Goal: Task Accomplishment & Management: Manage account settings

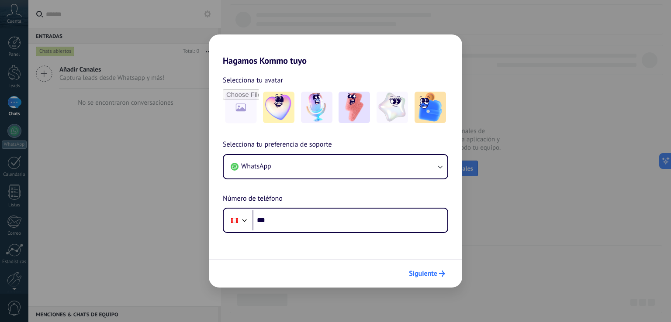
click at [434, 274] on span "Siguiente" at bounding box center [423, 274] width 28 height 6
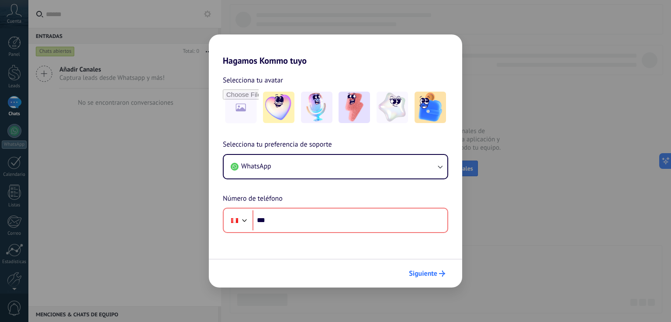
click at [434, 274] on span "Siguiente" at bounding box center [423, 274] width 28 height 6
click at [506, 204] on div "Hagamos Kommo tuyo Selecciona tu avatar Selecciona tu preferencia de soporte Wh…" at bounding box center [335, 161] width 671 height 322
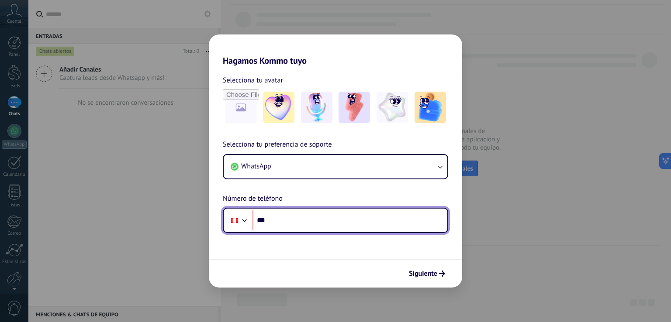
click at [340, 211] on input "***" at bounding box center [350, 221] width 195 height 20
click at [337, 222] on input "***" at bounding box center [350, 221] width 195 height 20
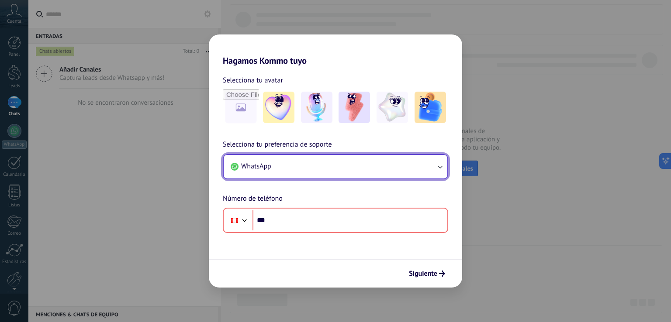
click at [328, 175] on button "WhatsApp" at bounding box center [336, 167] width 224 height 24
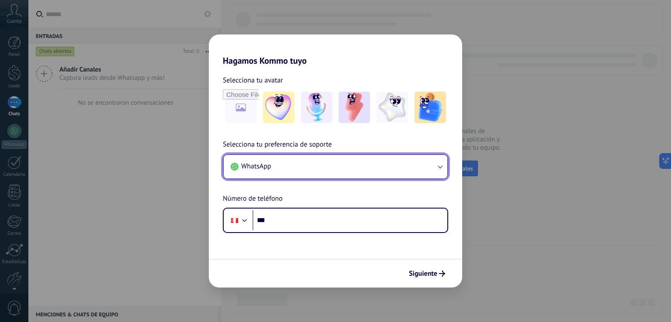
click at [328, 175] on button "WhatsApp" at bounding box center [336, 167] width 224 height 24
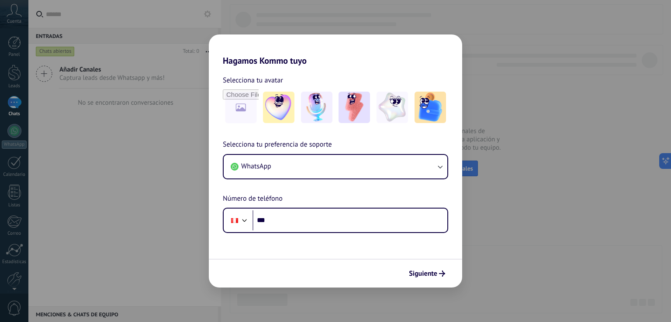
click at [161, 151] on div "Hagamos Kommo tuyo Selecciona tu avatar Selecciona tu preferencia de soporte Wh…" at bounding box center [335, 161] width 671 height 322
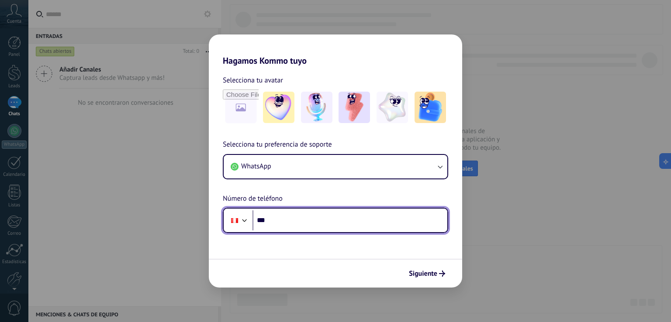
click at [310, 226] on input "***" at bounding box center [350, 221] width 195 height 20
type input "**********"
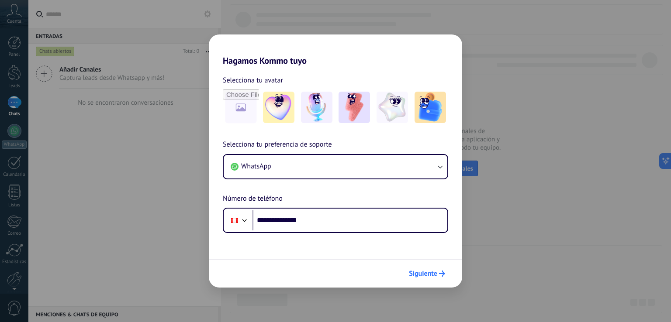
click at [436, 274] on span "Siguiente" at bounding box center [423, 274] width 28 height 6
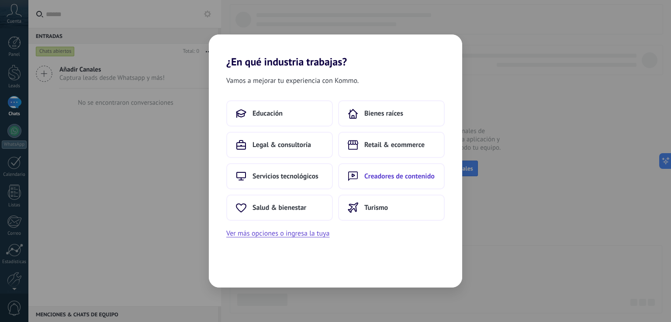
click at [405, 180] on span "Creadores de contenido" at bounding box center [399, 176] width 70 height 9
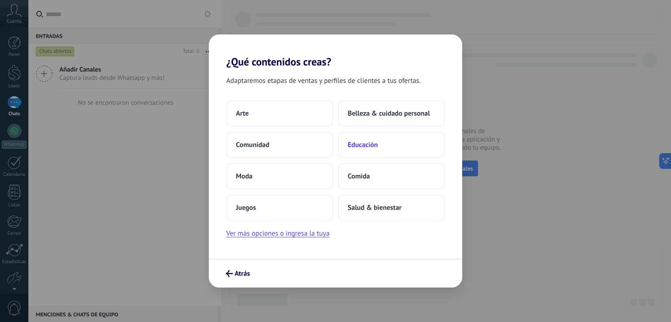
click at [369, 142] on span "Educación" at bounding box center [363, 145] width 30 height 9
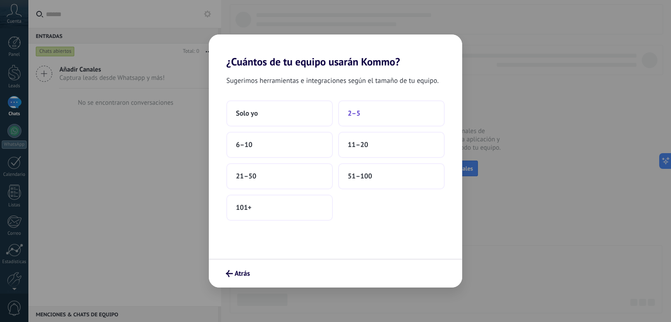
click at [380, 109] on button "2–5" at bounding box center [391, 113] width 107 height 26
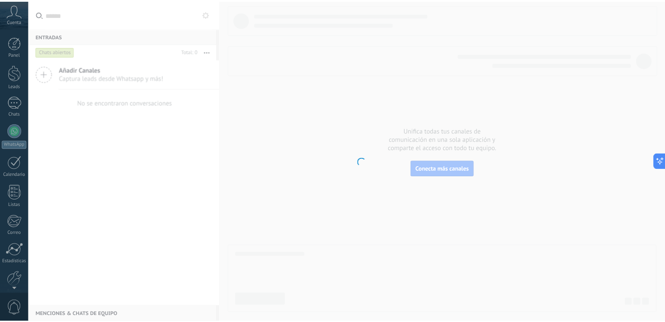
scroll to position [41, 0]
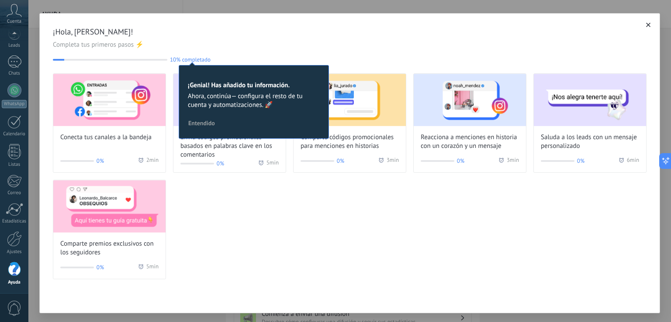
click at [646, 27] on icon "button" at bounding box center [648, 25] width 4 height 4
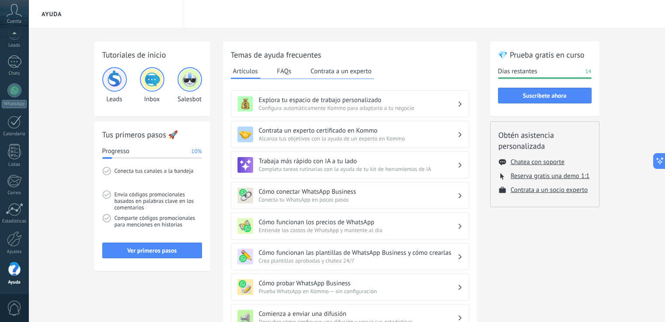
scroll to position [30, 0]
click at [19, 13] on icon at bounding box center [14, 10] width 15 height 13
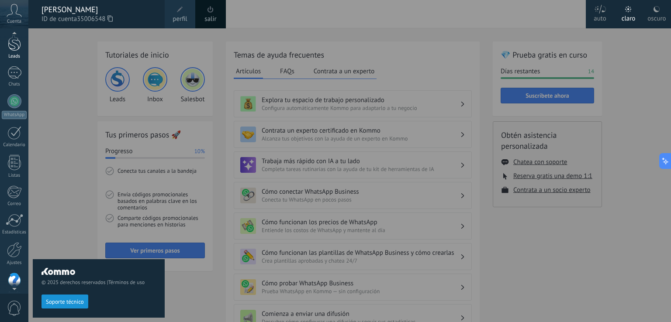
click at [9, 46] on div at bounding box center [14, 43] width 13 height 16
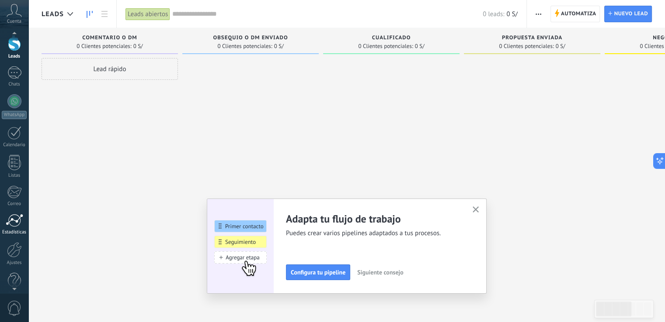
click at [17, 217] on div at bounding box center [14, 220] width 17 height 13
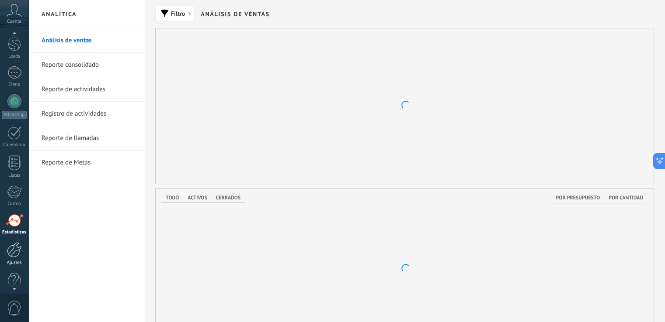
click at [15, 252] on div at bounding box center [14, 250] width 15 height 15
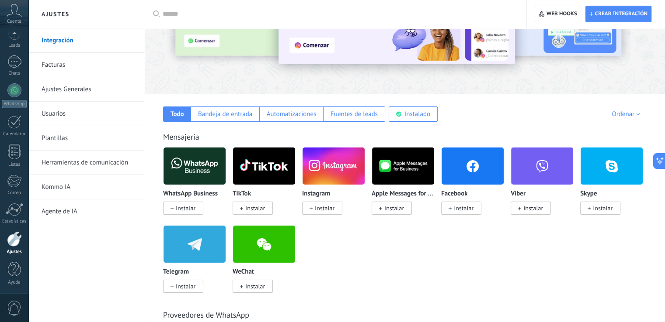
scroll to position [87, 0]
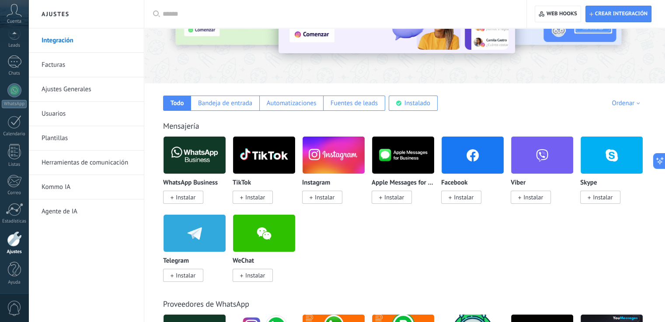
click at [62, 182] on link "Kommo IA" at bounding box center [89, 187] width 94 height 24
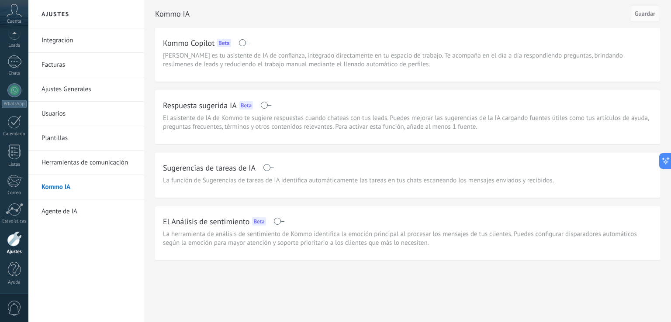
click at [270, 166] on span at bounding box center [268, 167] width 11 height 7
click at [264, 109] on div "Respuesta sugerida IA Beta" at bounding box center [407, 105] width 489 height 14
click at [266, 106] on span at bounding box center [265, 105] width 11 height 7
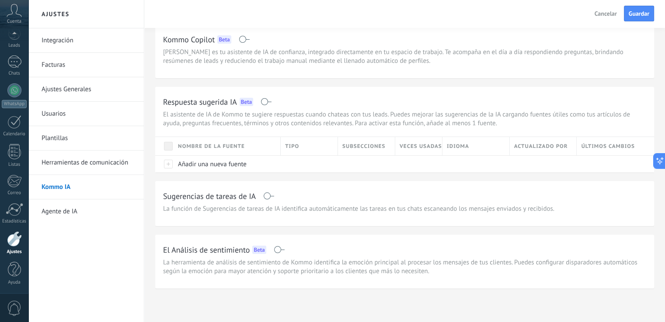
scroll to position [7, 0]
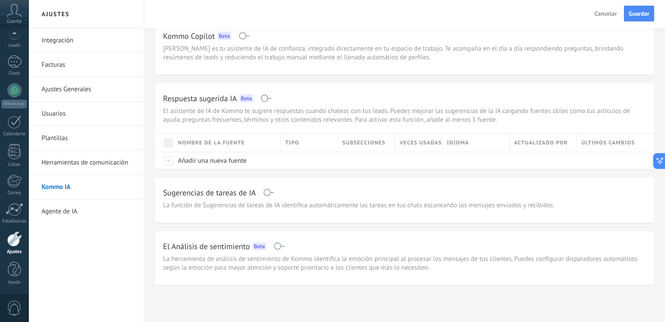
click at [74, 211] on link "Agente de IA" at bounding box center [89, 212] width 94 height 24
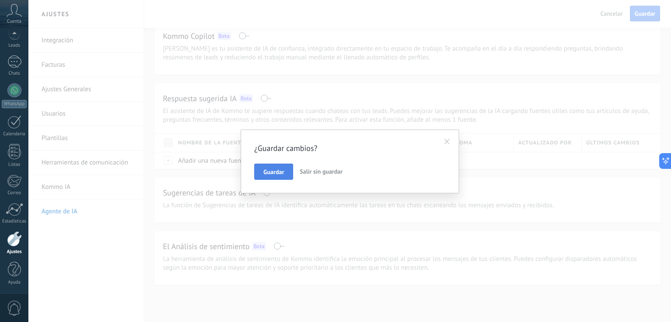
click at [281, 172] on span "Guardar" at bounding box center [273, 172] width 21 height 6
click at [281, 172] on div "¿Guardar cambios? Guardar Salir sin guardar" at bounding box center [349, 161] width 643 height 322
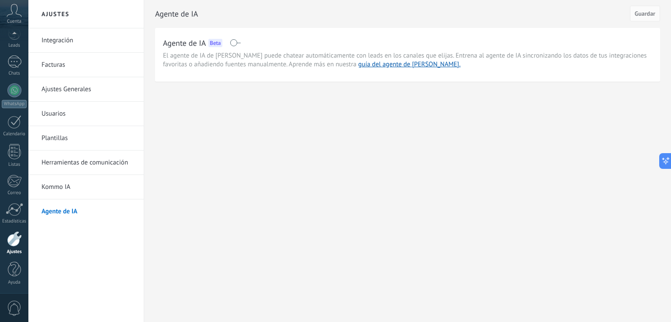
click at [237, 43] on span at bounding box center [235, 42] width 11 height 7
click at [236, 44] on span at bounding box center [235, 42] width 11 height 7
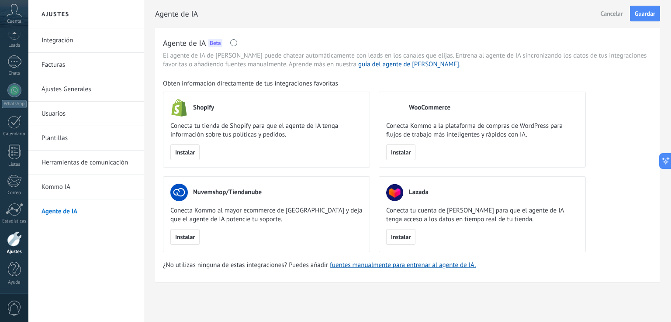
click at [66, 191] on link "Kommo IA" at bounding box center [89, 187] width 94 height 24
click at [101, 161] on link "Herramientas de comunicación" at bounding box center [89, 163] width 94 height 24
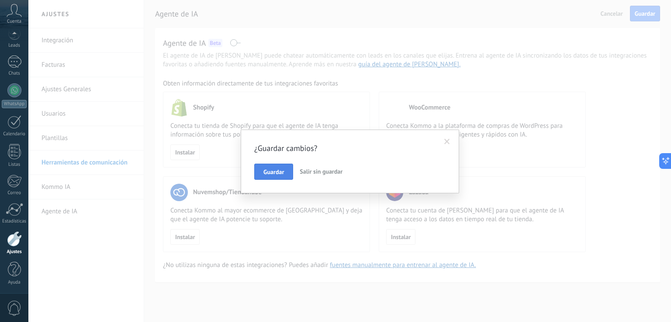
click at [270, 166] on button "Guardar" at bounding box center [273, 172] width 39 height 17
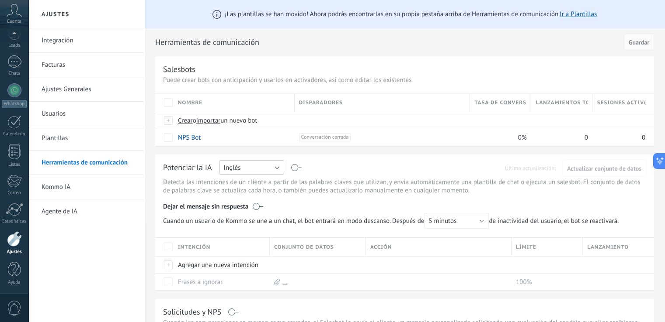
click at [277, 168] on button "Inglés" at bounding box center [251, 167] width 65 height 14
click at [254, 198] on span "Español" at bounding box center [247, 198] width 67 height 8
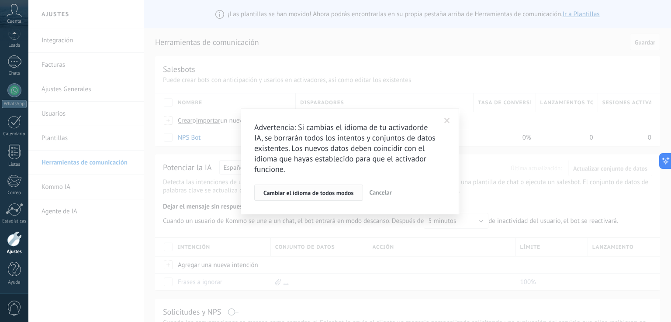
click at [335, 194] on span "Cambiar el idioma de todos modos" at bounding box center [308, 193] width 90 height 6
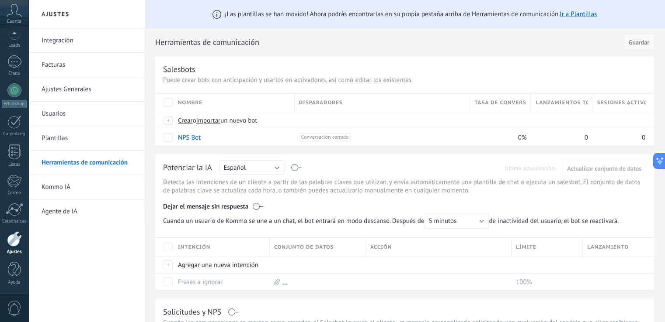
click at [641, 45] on span "Guardar" at bounding box center [638, 42] width 21 height 6
click at [644, 37] on button "Guardar" at bounding box center [639, 42] width 30 height 17
click at [61, 141] on link "Plantillas" at bounding box center [89, 138] width 94 height 24
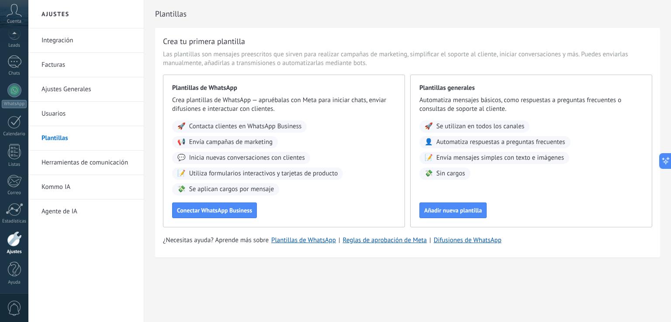
click at [253, 143] on span "Envía campañas de marketing" at bounding box center [230, 142] width 83 height 9
click at [278, 152] on div "💬 Inicia nuevas conversaciones con clientes" at bounding box center [241, 158] width 138 height 12
click at [55, 113] on link "Usuarios" at bounding box center [89, 114] width 94 height 24
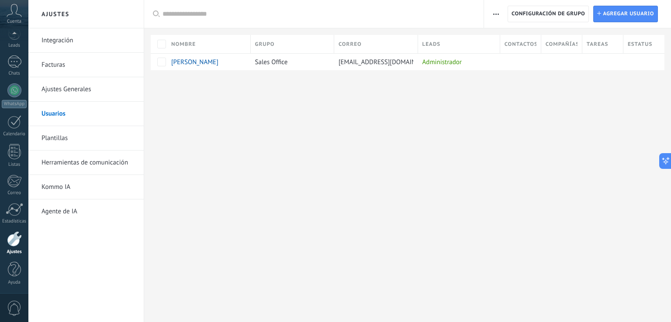
click at [73, 91] on link "Ajustes Generales" at bounding box center [89, 89] width 94 height 24
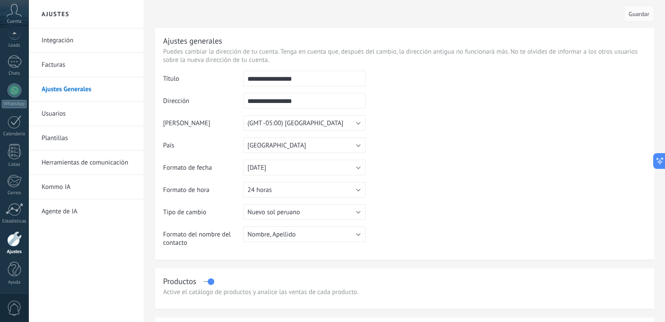
click at [72, 63] on link "Facturas" at bounding box center [89, 65] width 94 height 24
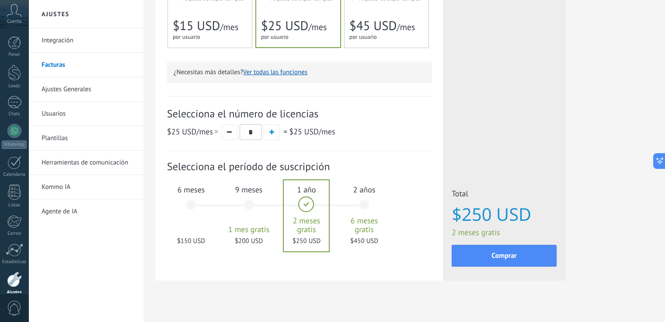
scroll to position [238, 0]
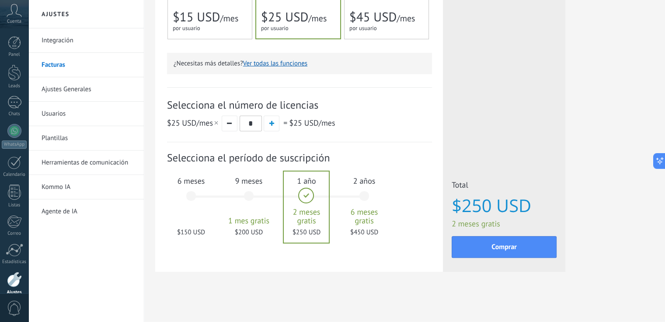
click at [246, 177] on span "9 meses" at bounding box center [248, 181] width 47 height 10
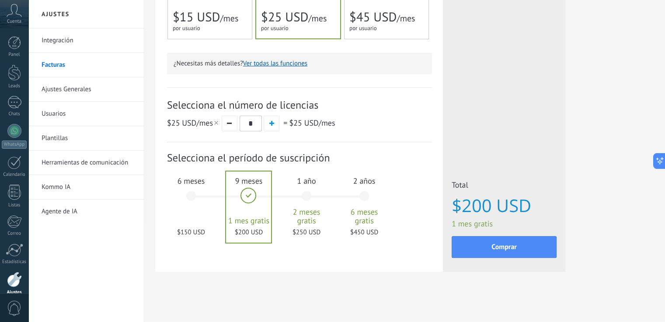
click at [191, 194] on div "6 meses $150 USD" at bounding box center [190, 201] width 47 height 62
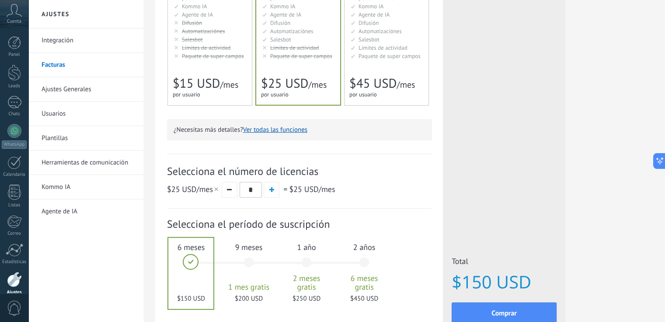
scroll to position [150, 0]
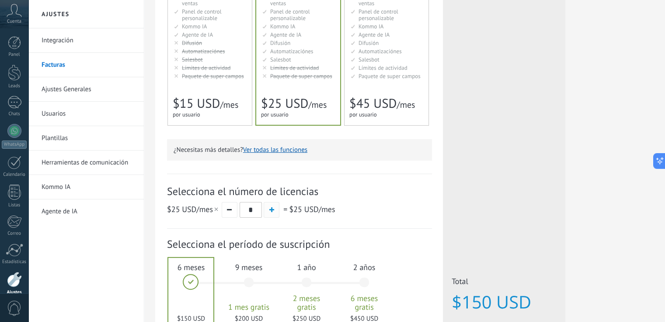
click at [270, 212] on span "button" at bounding box center [271, 210] width 5 height 5
click at [231, 211] on button "button" at bounding box center [230, 210] width 16 height 16
type input "*"
click at [231, 211] on button "button" at bounding box center [230, 210] width 16 height 16
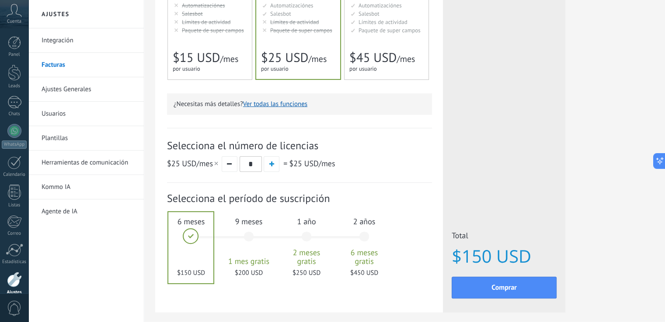
scroll to position [194, 0]
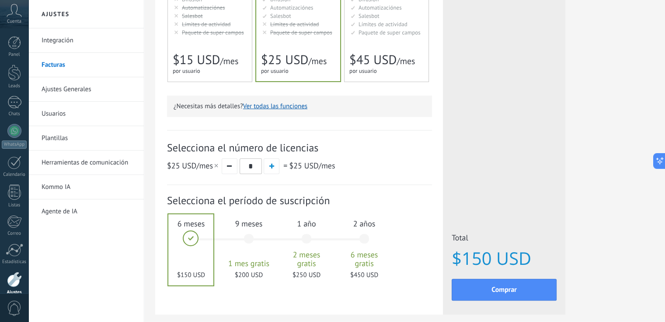
click at [200, 74] on span "por usuario" at bounding box center [187, 70] width 28 height 7
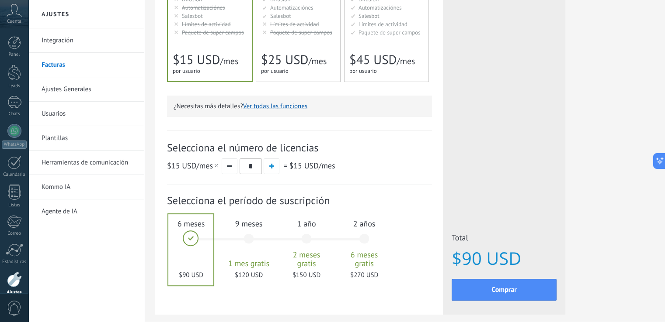
click at [285, 54] on span "$25 USD" at bounding box center [284, 60] width 47 height 17
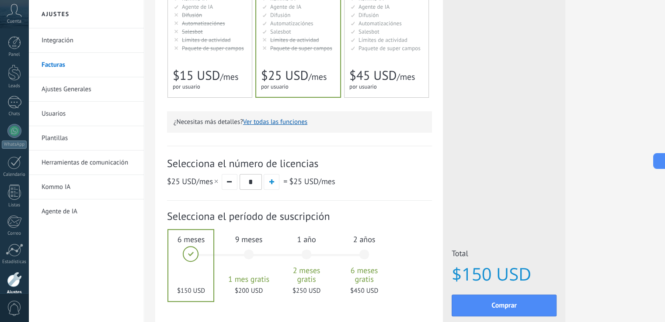
scroll to position [150, 0]
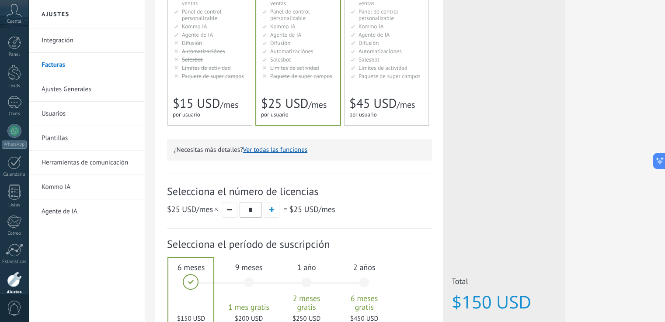
click at [296, 77] on span "Paquete de super campos" at bounding box center [301, 76] width 62 height 7
click at [373, 71] on span "Límites de actividad" at bounding box center [382, 67] width 49 height 7
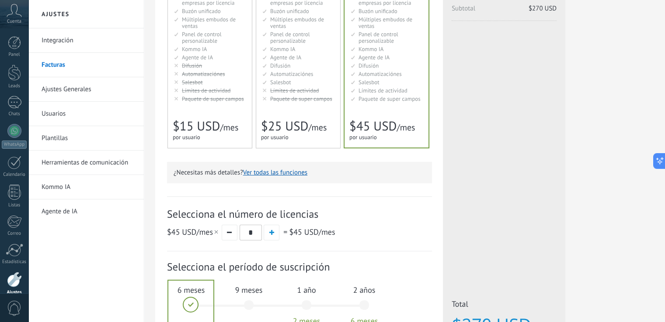
scroll to position [107, 0]
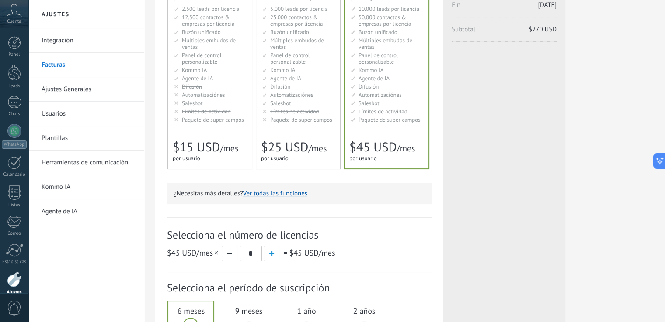
click at [283, 98] on span "Automatizaciónes" at bounding box center [291, 94] width 43 height 7
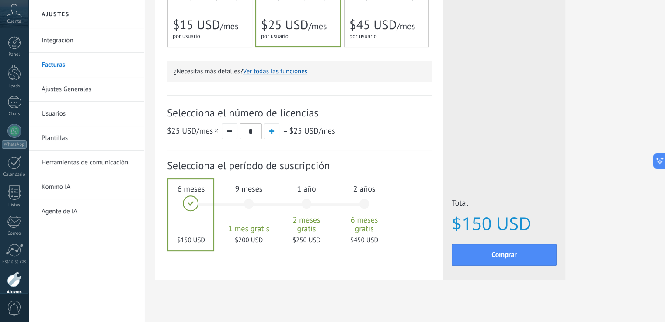
scroll to position [238, 0]
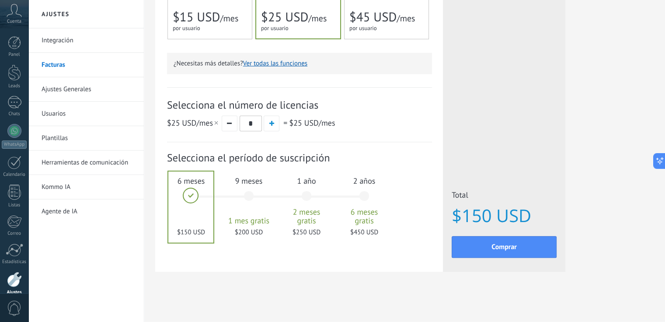
click at [68, 182] on link "Kommo IA" at bounding box center [89, 187] width 94 height 24
